Goal: Task Accomplishment & Management: Manage account settings

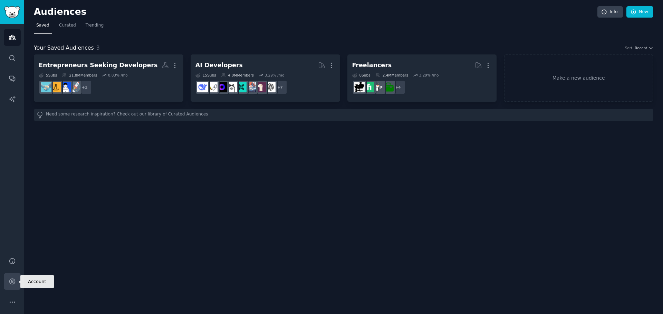
click at [10, 281] on icon "Sidebar" at bounding box center [12, 281] width 7 height 7
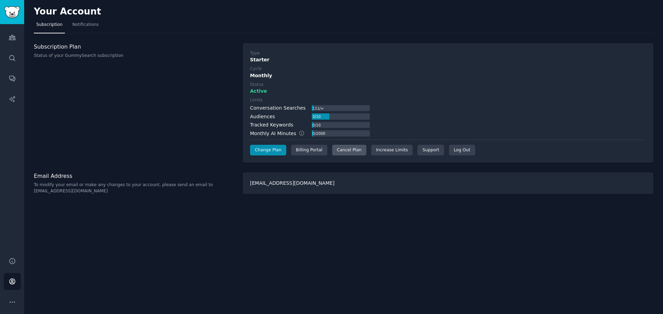
click at [336, 153] on div "Cancel Plan" at bounding box center [349, 150] width 34 height 11
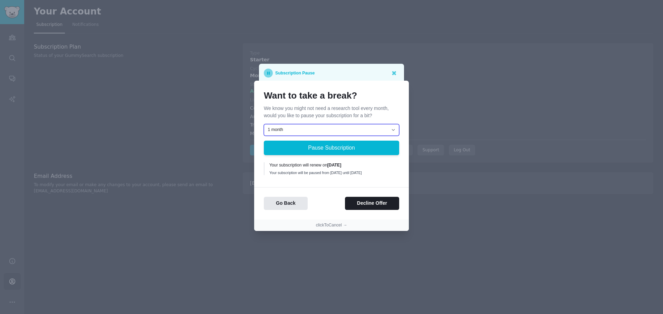
click at [391, 125] on select "1 month 2 months 3 months Choose a custom date to resume" at bounding box center [331, 130] width 135 height 12
click at [314, 203] on div "Go Back Decline Offer" at bounding box center [331, 203] width 155 height 13
drag, startPoint x: 298, startPoint y: 84, endPoint x: 367, endPoint y: 73, distance: 70.3
click at [367, 73] on div "Subscription Pause Want to take a break? We know you might not need a research …" at bounding box center [331, 157] width 663 height 314
click at [372, 100] on div "Want to take a break? We know you might not need a research tool every month, w…" at bounding box center [331, 104] width 135 height 29
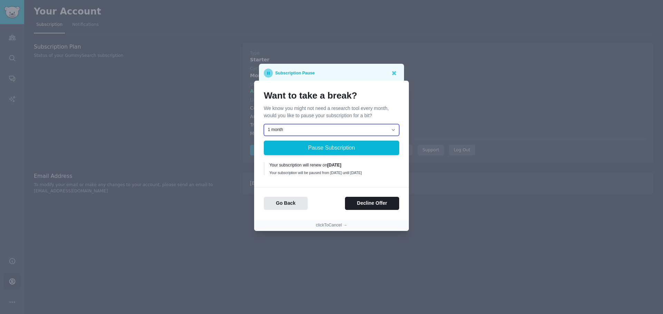
click at [366, 127] on select "1 month 2 months 3 months Choose a custom date to resume" at bounding box center [331, 130] width 135 height 12
click at [318, 188] on div "Want to take a break? We know you might not need a research tool every month, w…" at bounding box center [331, 150] width 155 height 139
drag, startPoint x: 279, startPoint y: 203, endPoint x: 311, endPoint y: 226, distance: 39.4
click at [311, 226] on section "Want to take a break? We know you might not need a research tool every month, w…" at bounding box center [331, 156] width 155 height 150
click at [417, 239] on div at bounding box center [331, 157] width 663 height 314
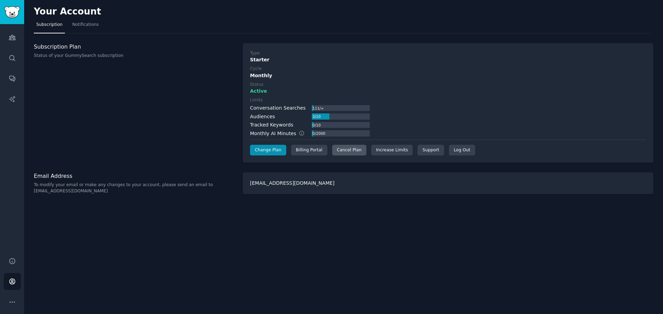
click at [339, 151] on div "Cancel Plan" at bounding box center [349, 150] width 34 height 11
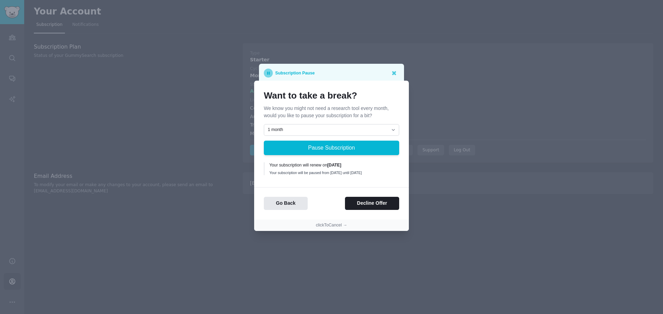
click at [436, 128] on div at bounding box center [331, 157] width 663 height 314
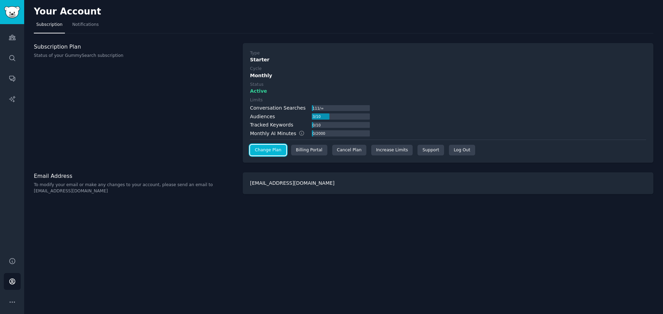
click at [271, 153] on link "Change Plan" at bounding box center [268, 150] width 36 height 11
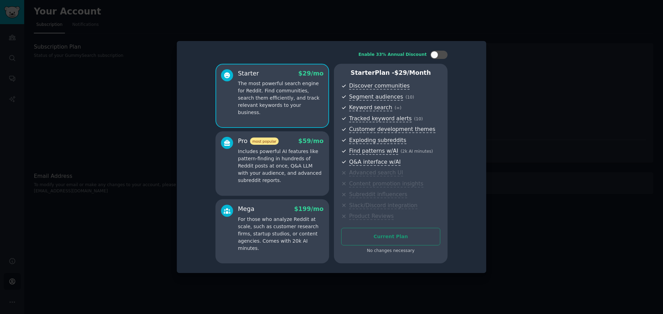
click at [545, 118] on div at bounding box center [331, 157] width 663 height 314
